Goal: Task Accomplishment & Management: Manage account settings

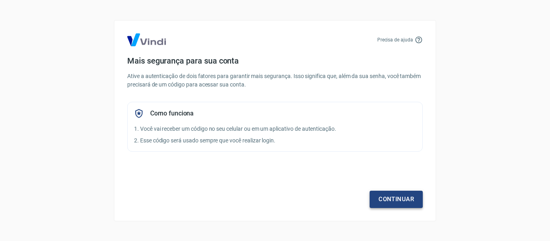
click at [388, 197] on link "Continuar" at bounding box center [395, 199] width 53 height 17
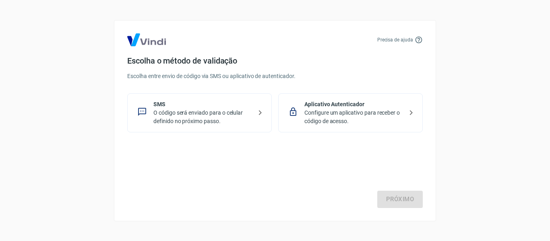
click at [206, 119] on p "O código será enviado para o celular definido no próximo passo." at bounding box center [202, 117] width 99 height 17
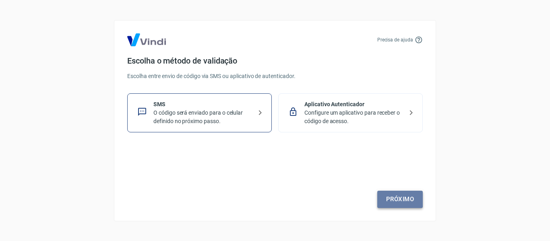
click at [395, 200] on link "Próximo" at bounding box center [399, 199] width 45 height 17
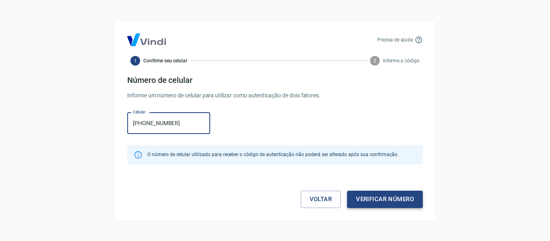
type input "[PHONE_NUMBER]"
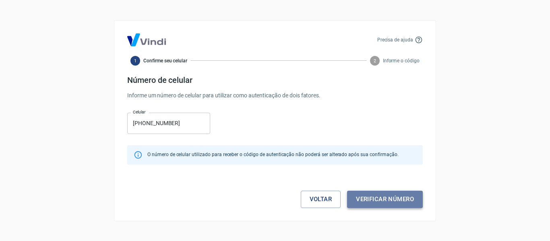
click at [388, 195] on button "Verificar número" at bounding box center [385, 199] width 76 height 17
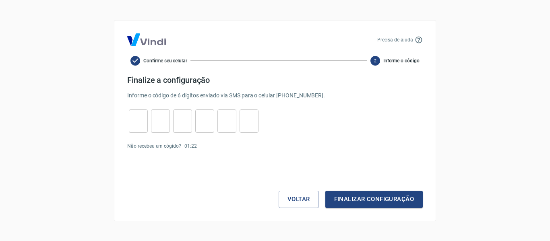
click at [132, 118] on input "tel" at bounding box center [138, 120] width 19 height 17
type input "2"
type input "8"
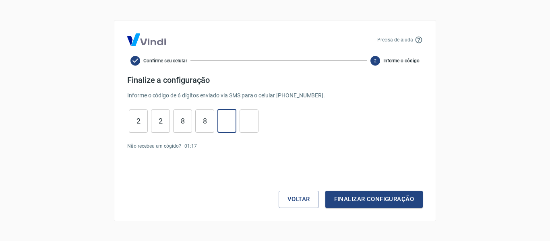
type input "2"
type input "0"
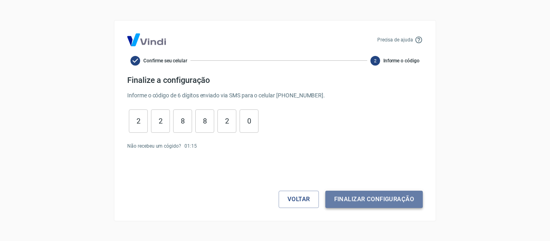
click at [359, 196] on button "Finalizar configuração" at bounding box center [373, 199] width 97 height 17
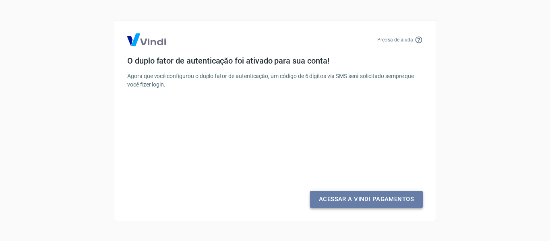
click at [348, 201] on link "Acessar a Vindi Pagamentos" at bounding box center [366, 199] width 113 height 17
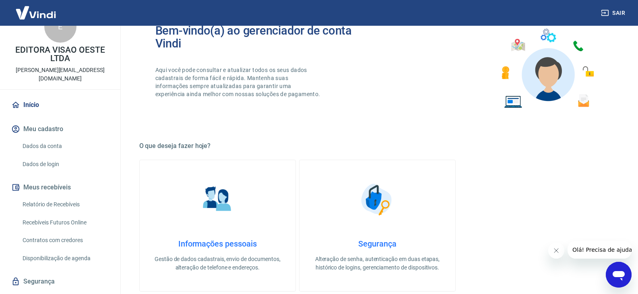
scroll to position [34, 0]
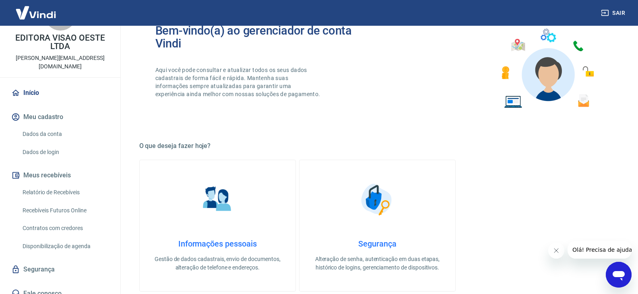
click at [50, 184] on link "Relatório de Recebíveis" at bounding box center [64, 192] width 91 height 16
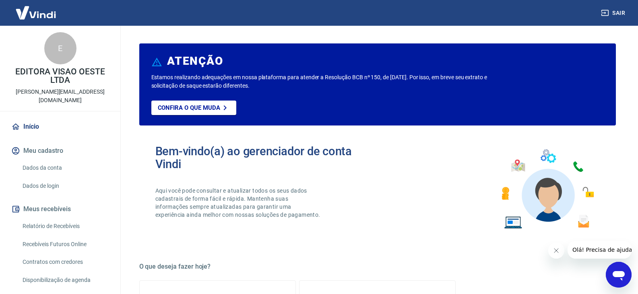
click at [39, 160] on link "Dados da conta" at bounding box center [64, 168] width 91 height 16
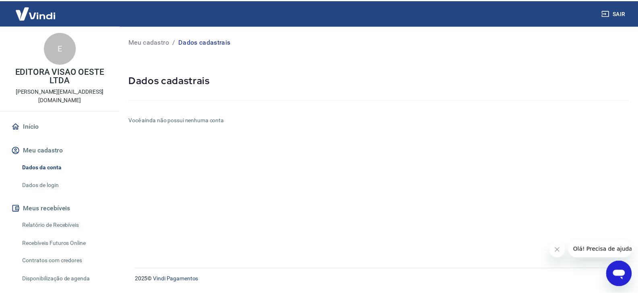
scroll to position [34, 0]
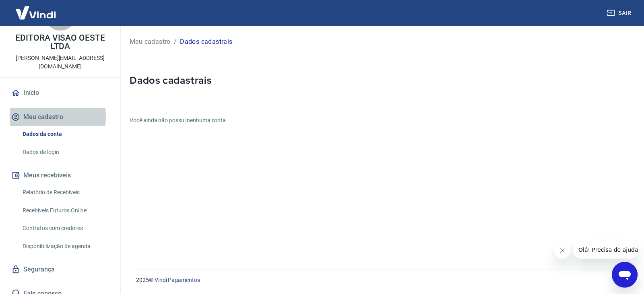
click at [42, 109] on button "Meu cadastro" at bounding box center [60, 117] width 101 height 18
click at [210, 121] on h6 "Você ainda não possui nenhuma conta" at bounding box center [382, 120] width 505 height 8
click at [197, 91] on div at bounding box center [382, 98] width 505 height 23
click at [561, 252] on icon "Fechar mensagem da empresa" at bounding box center [561, 250] width 6 height 6
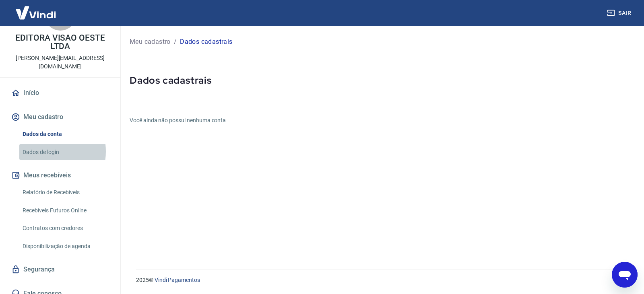
click at [42, 144] on link "Dados de login" at bounding box center [64, 152] width 91 height 16
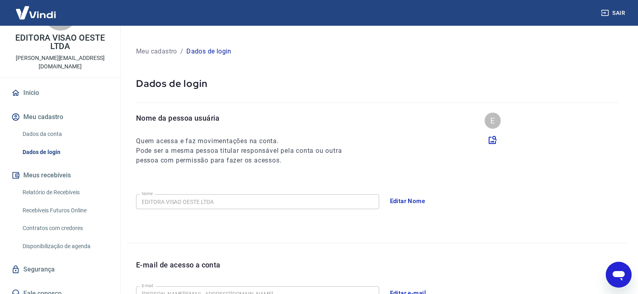
click at [34, 85] on link "Início" at bounding box center [60, 93] width 101 height 18
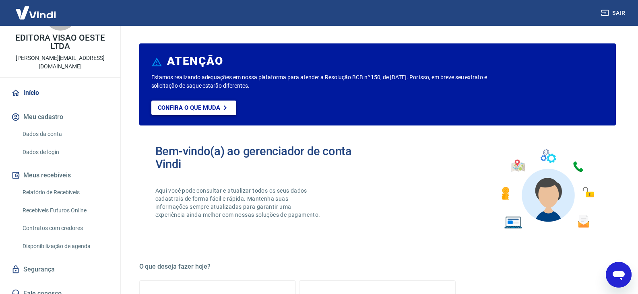
click at [213, 110] on p "Confira o que muda" at bounding box center [189, 107] width 62 height 7
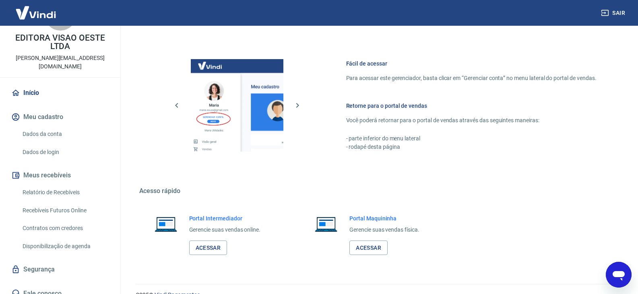
scroll to position [416, 0]
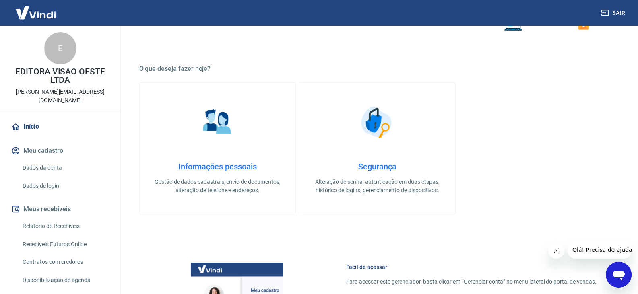
scroll to position [201, 0]
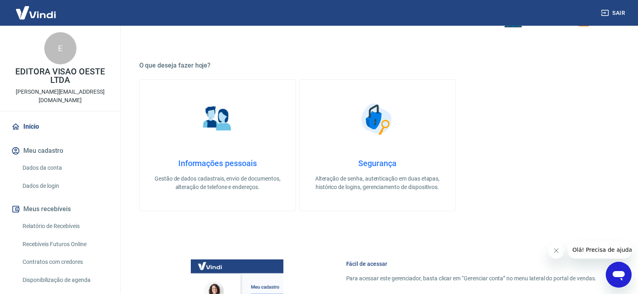
click at [556, 250] on icon "Fechar mensagem da empresa" at bounding box center [555, 250] width 6 height 6
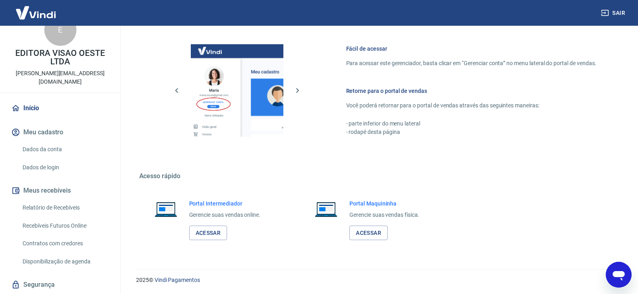
scroll to position [34, 0]
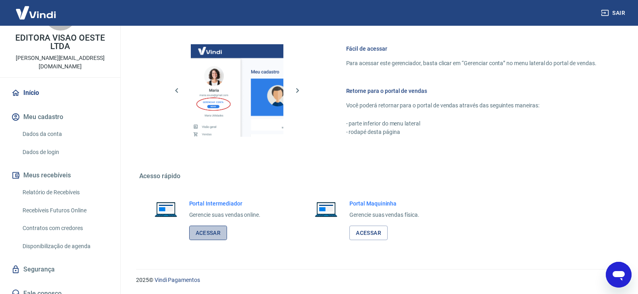
click at [208, 235] on link "Acessar" at bounding box center [208, 233] width 38 height 15
